Goal: Find specific page/section: Find specific page/section

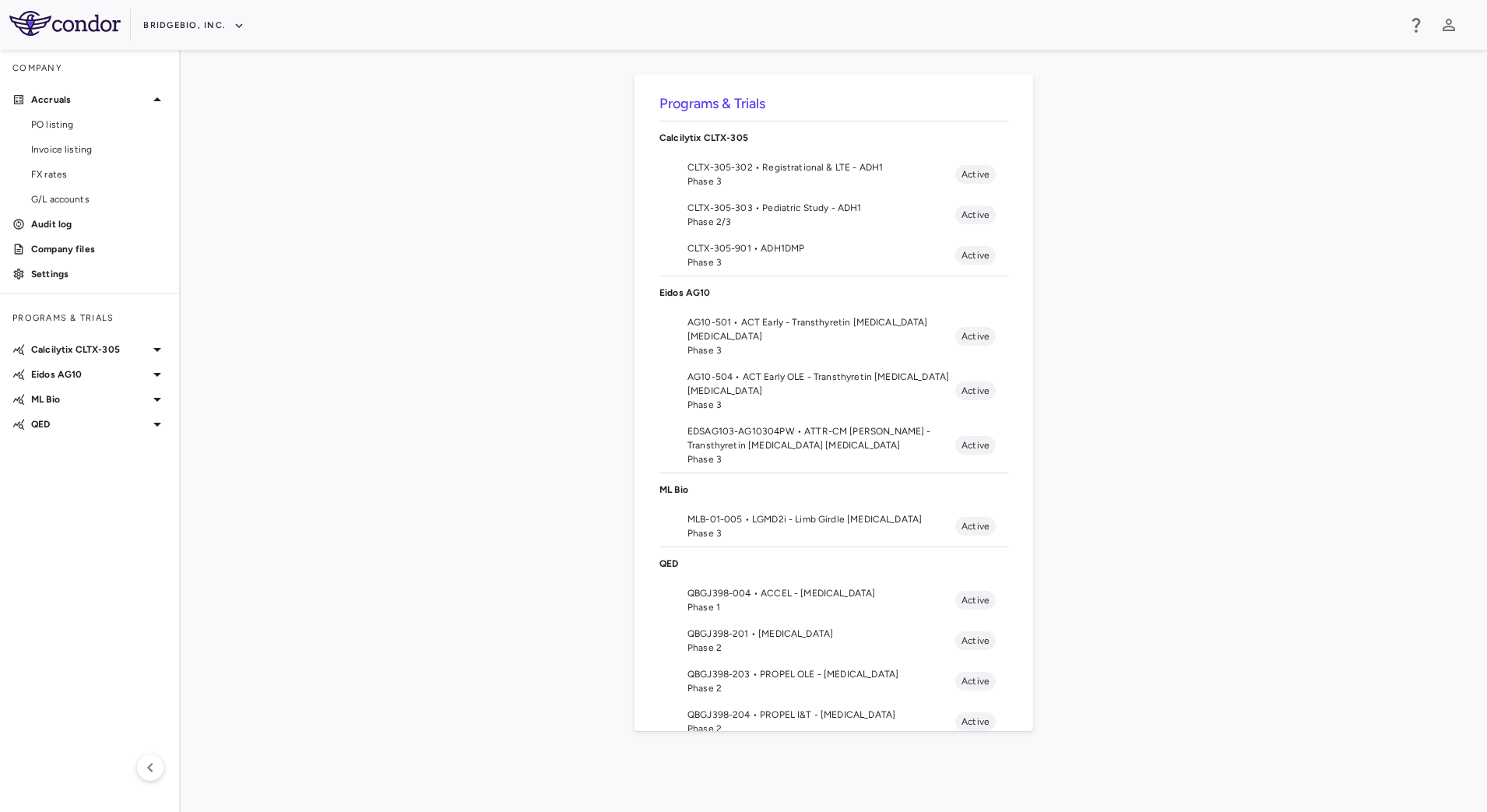
click at [776, 327] on span "AG10-501 • ACT Early - Transthyretin [MEDICAL_DATA] [MEDICAL_DATA]" at bounding box center [822, 329] width 268 height 28
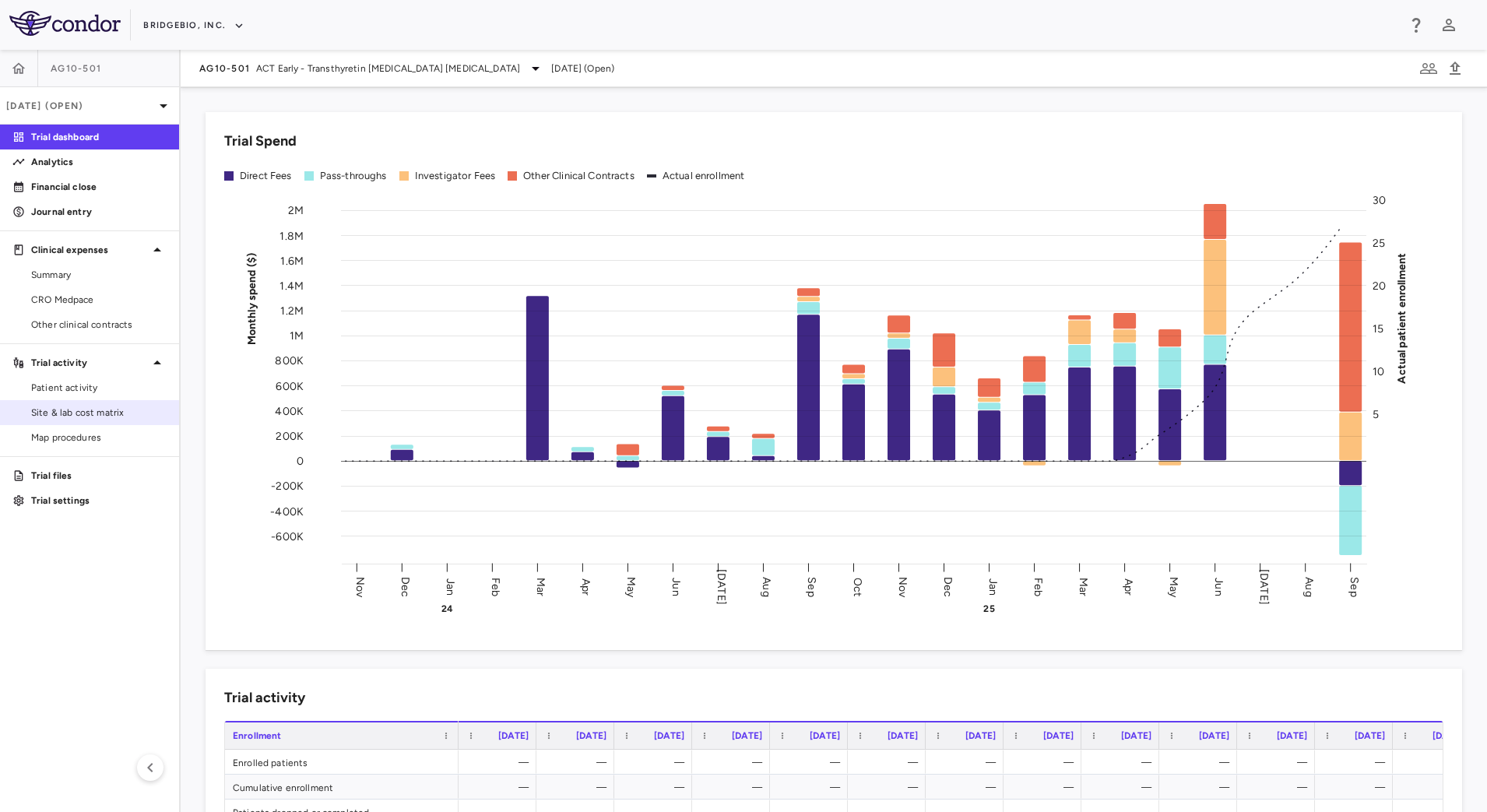
click at [82, 408] on span "Site & lab cost matrix" at bounding box center [98, 413] width 135 height 14
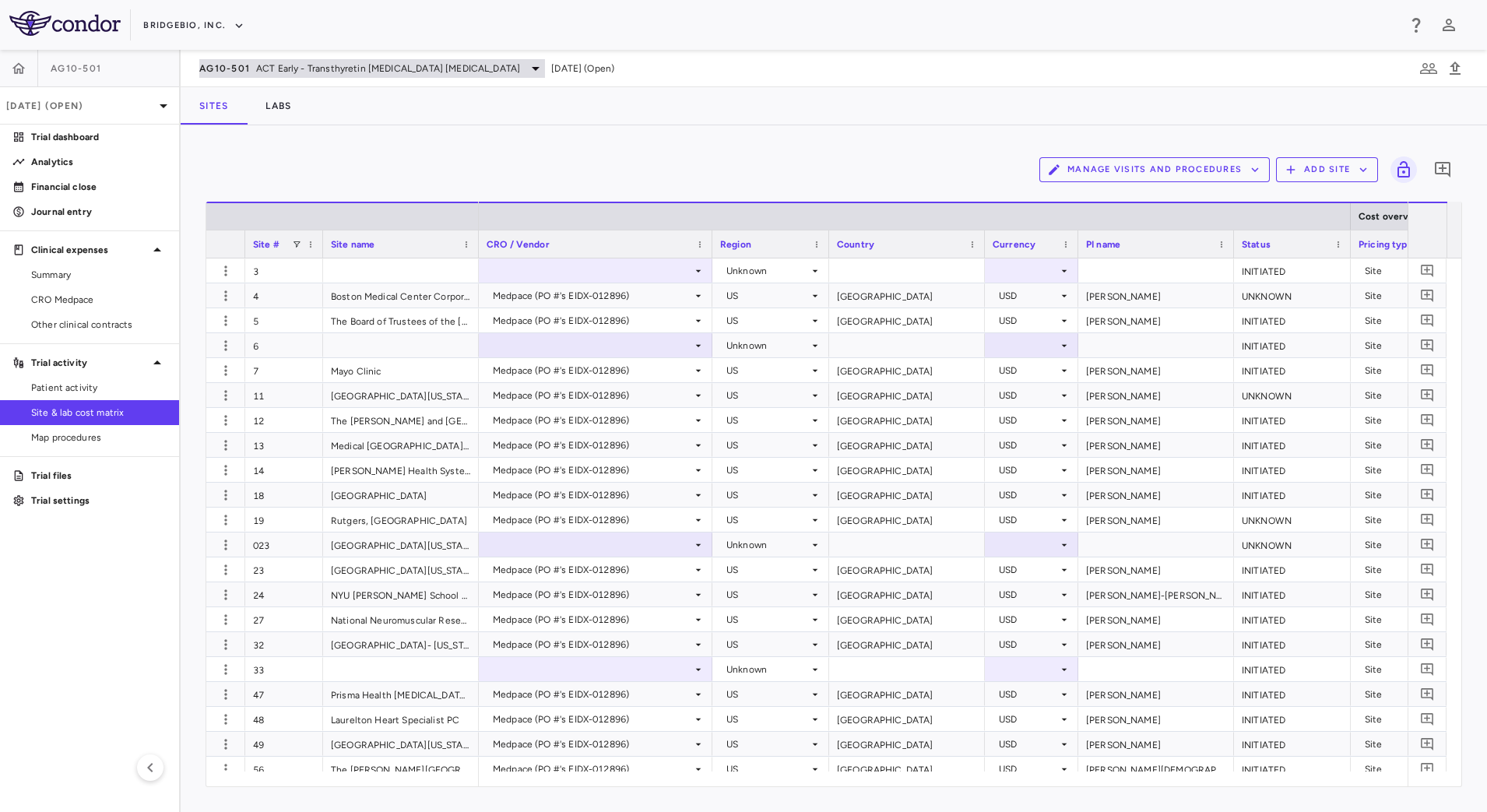
click at [337, 73] on span "ACT Early - Transthyretin [MEDICAL_DATA] [MEDICAL_DATA]" at bounding box center [389, 68] width 264 height 14
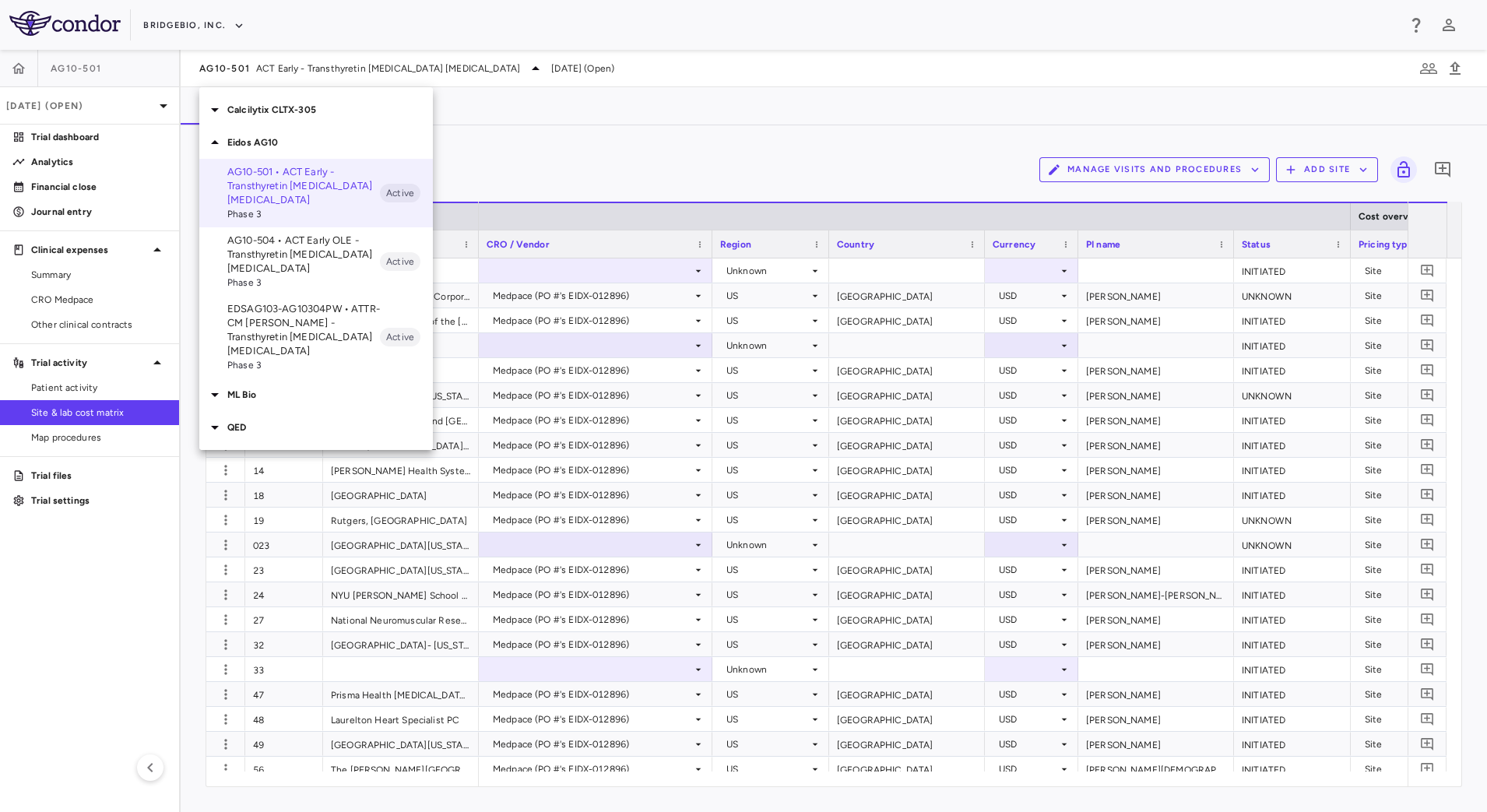
click at [214, 420] on icon at bounding box center [215, 426] width 18 height 18
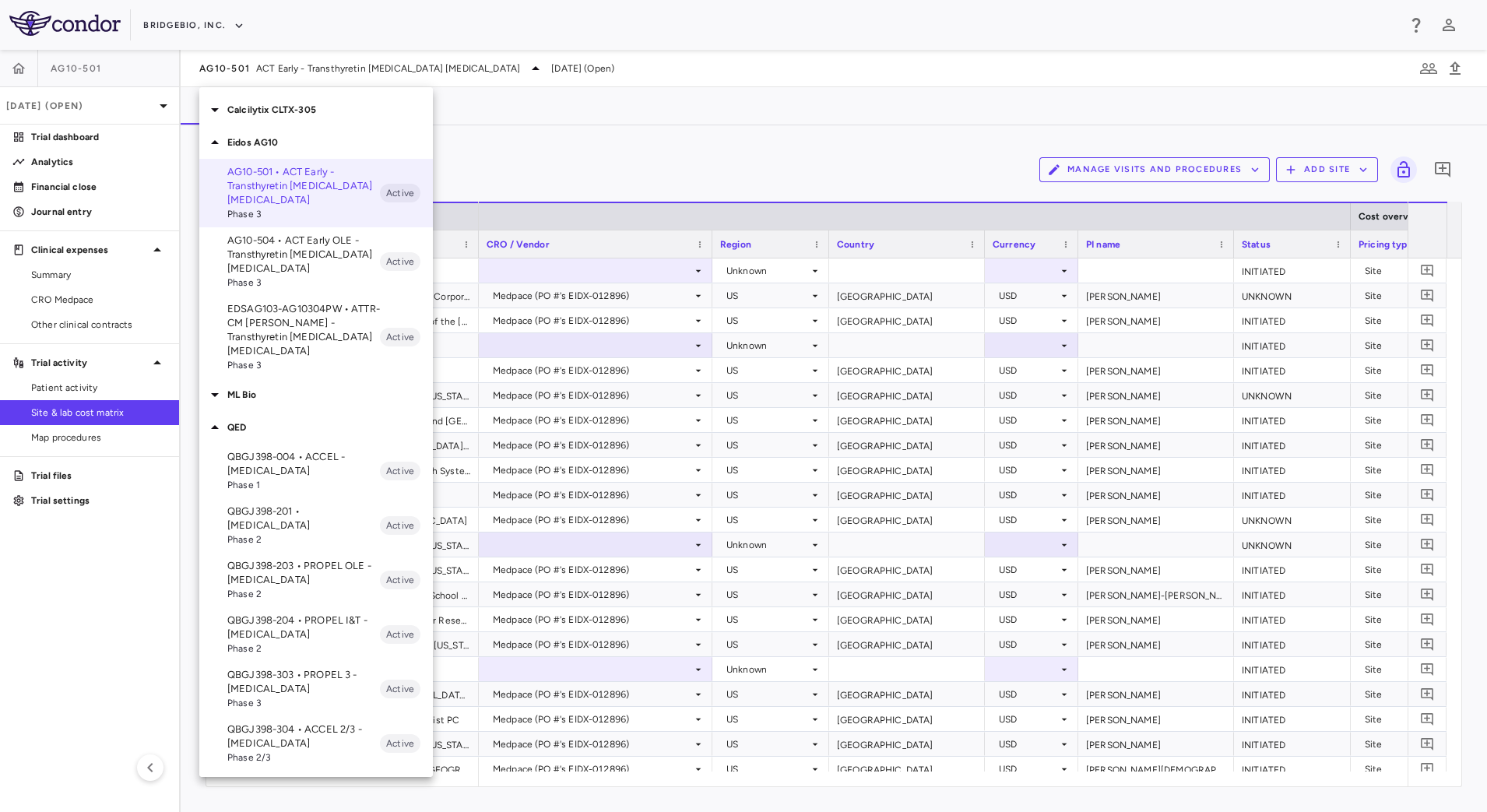
click at [227, 109] on p "Calcilytix CLTX-305" at bounding box center [330, 110] width 206 height 14
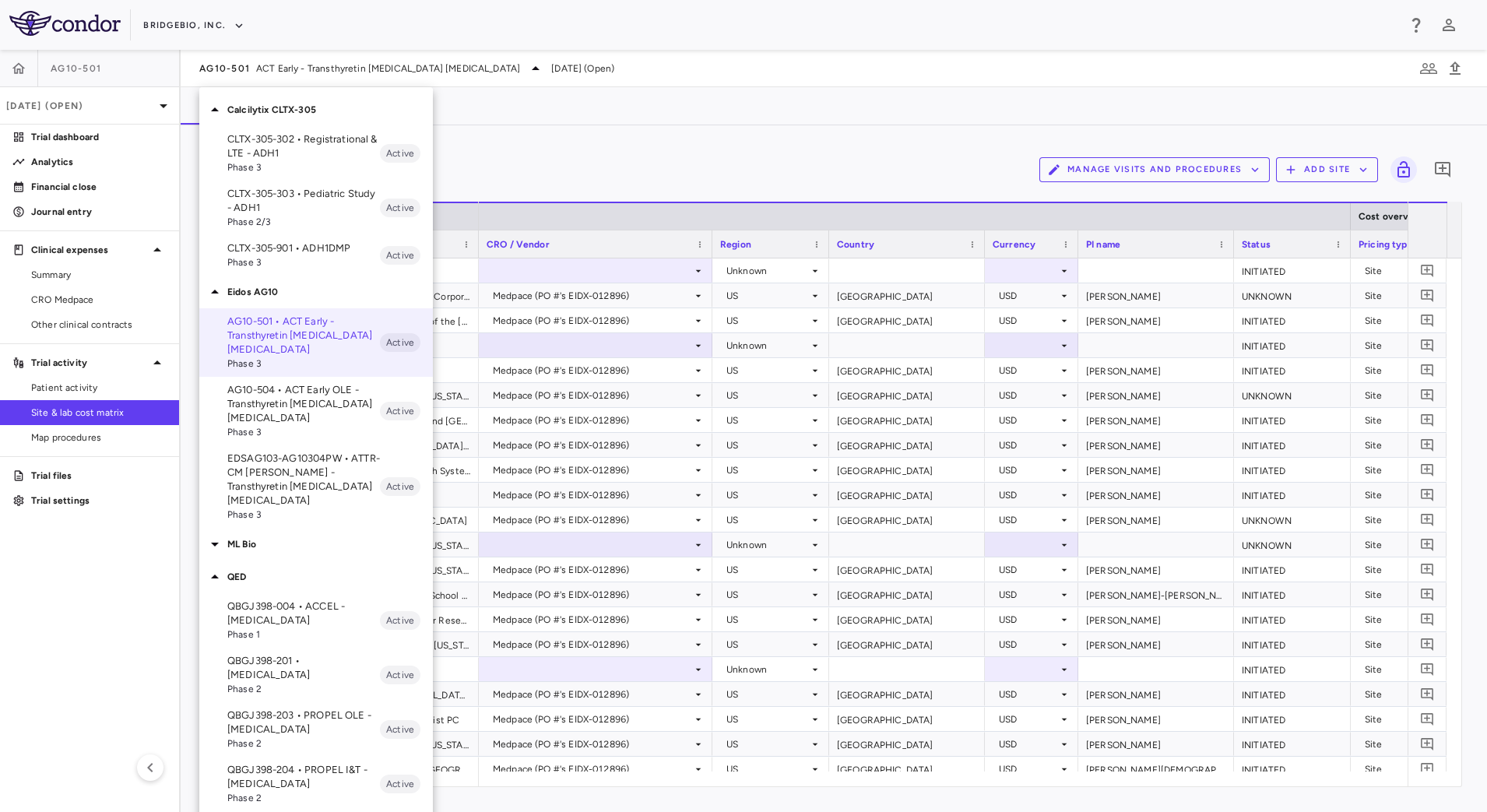
click at [310, 250] on p "CLTX-305-901 • ADH1DMP" at bounding box center [303, 248] width 152 height 14
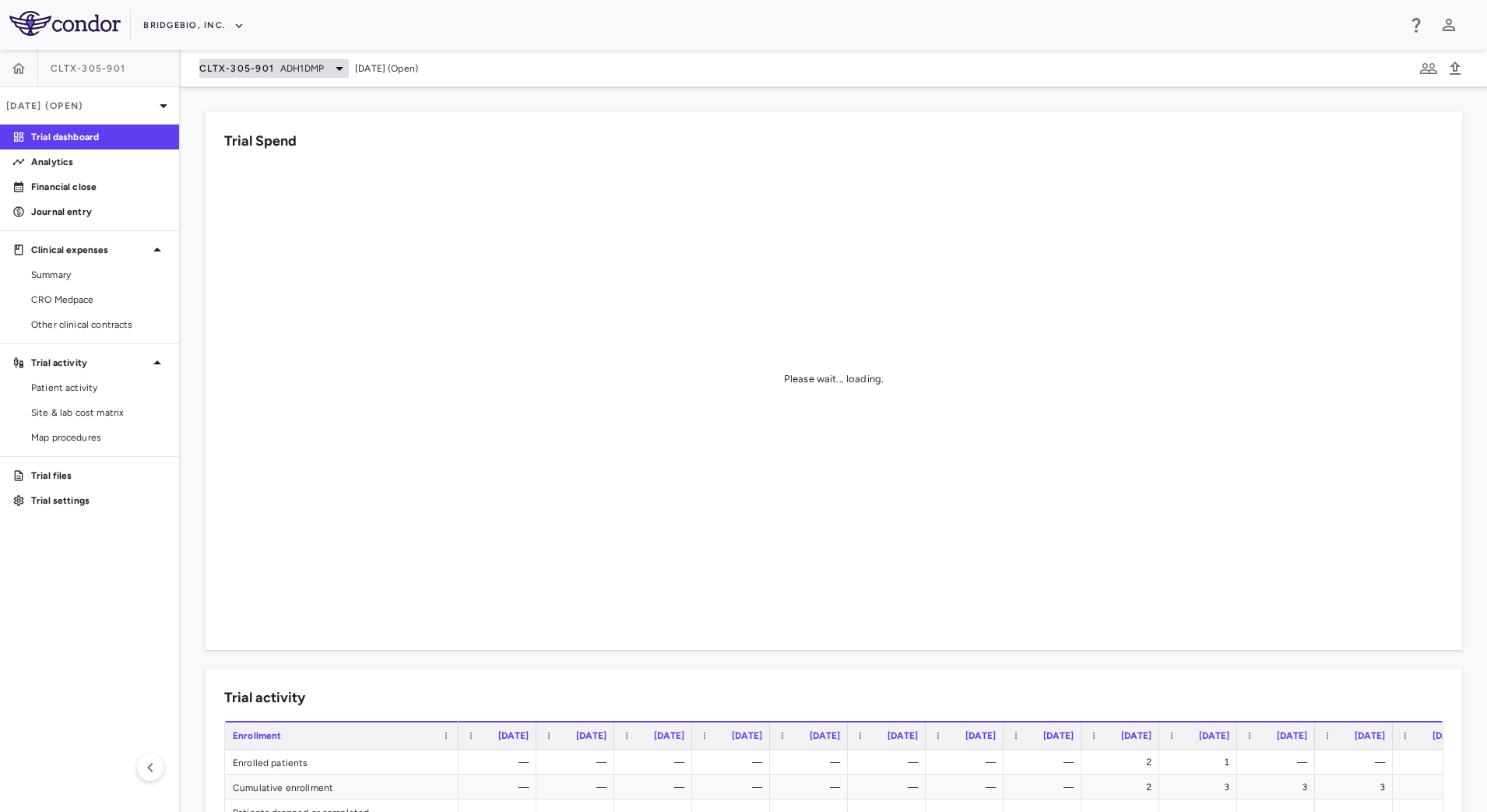
click at [288, 71] on span "ADH1DMP" at bounding box center [301, 68] width 44 height 14
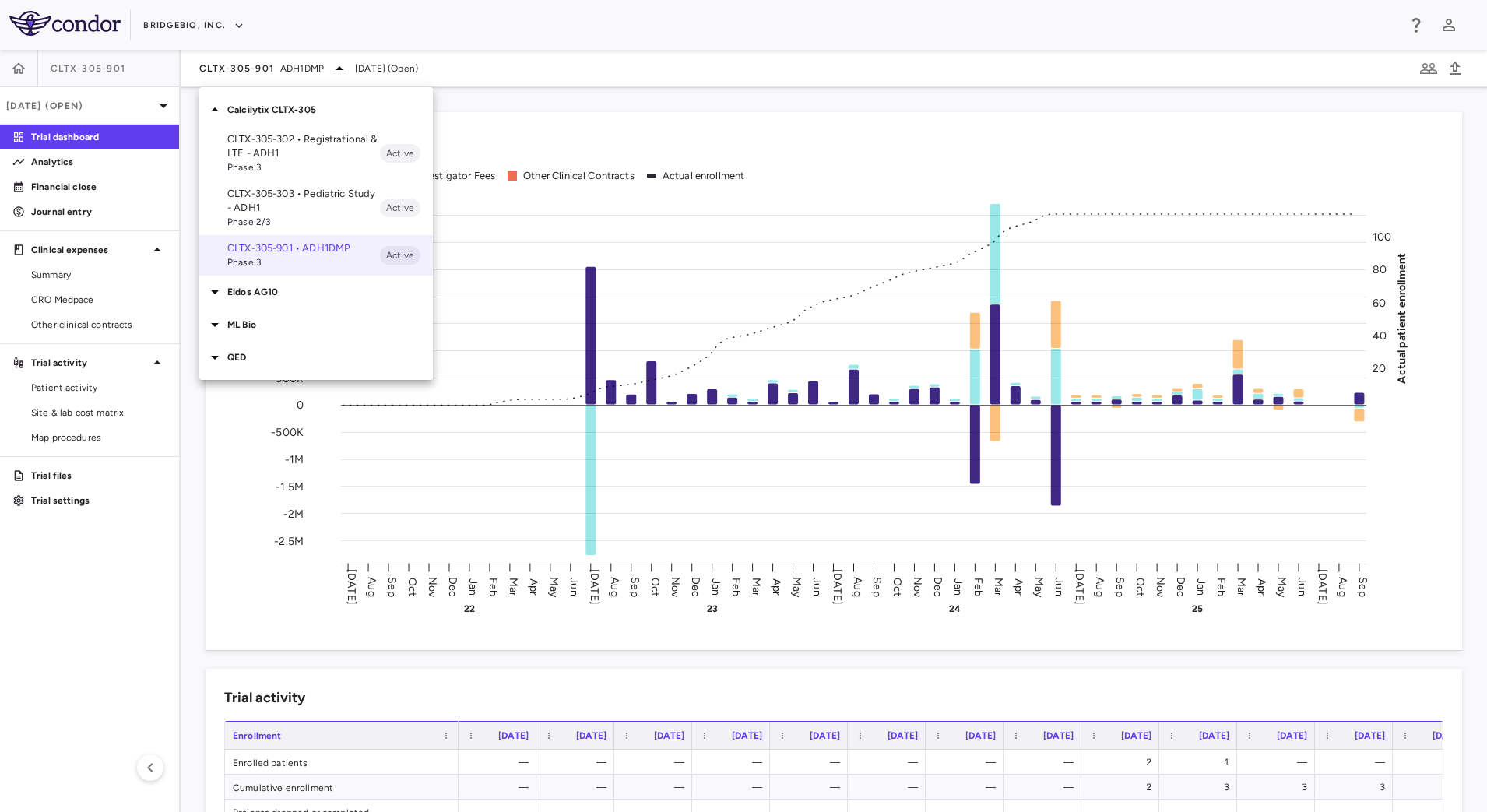
click at [221, 364] on icon at bounding box center [215, 356] width 18 height 18
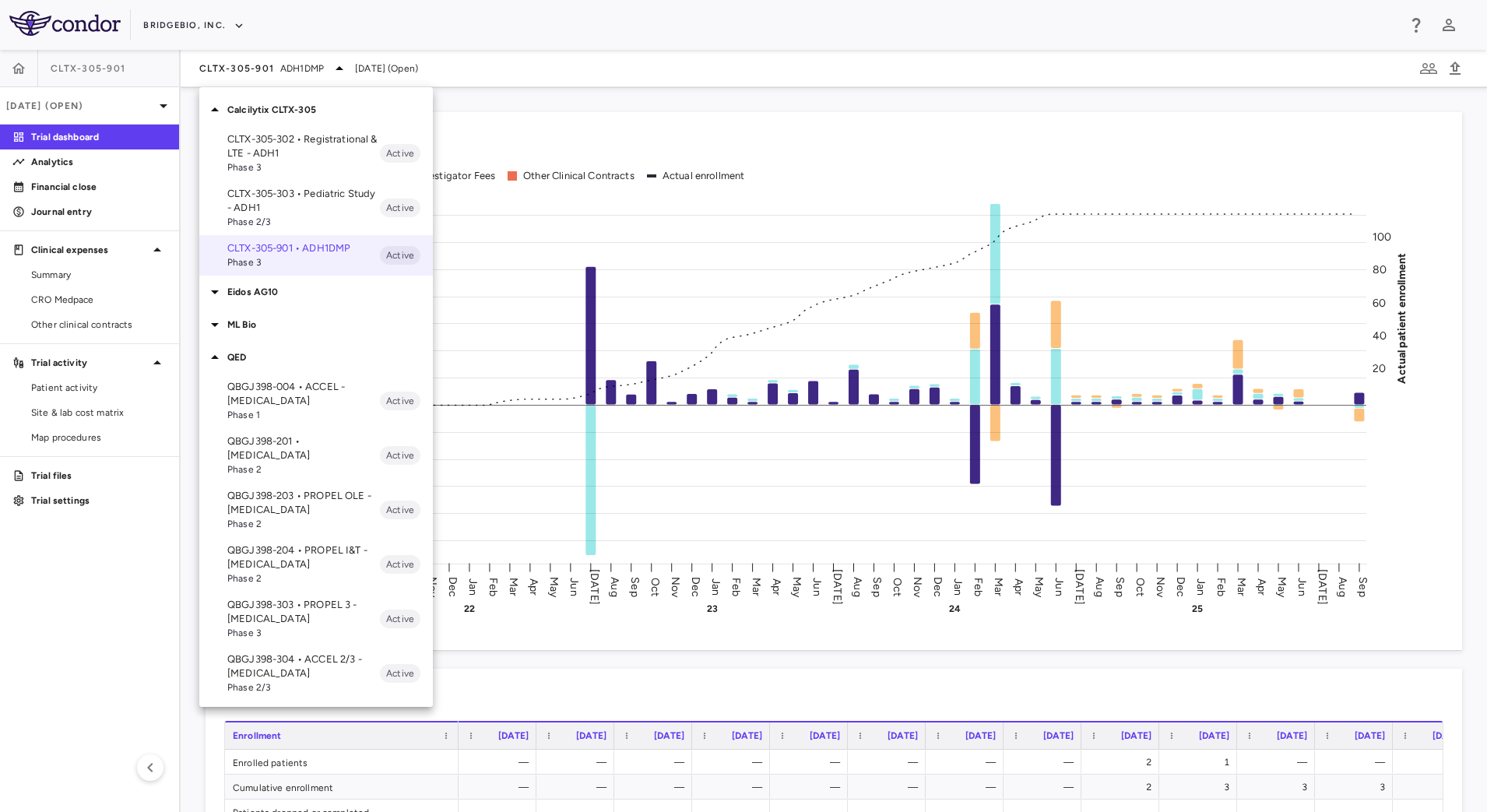
click at [273, 492] on p "QBGJ398-203 • PROPEL OLE - [MEDICAL_DATA]" at bounding box center [303, 502] width 152 height 28
